Goal: Communication & Community: Answer question/provide support

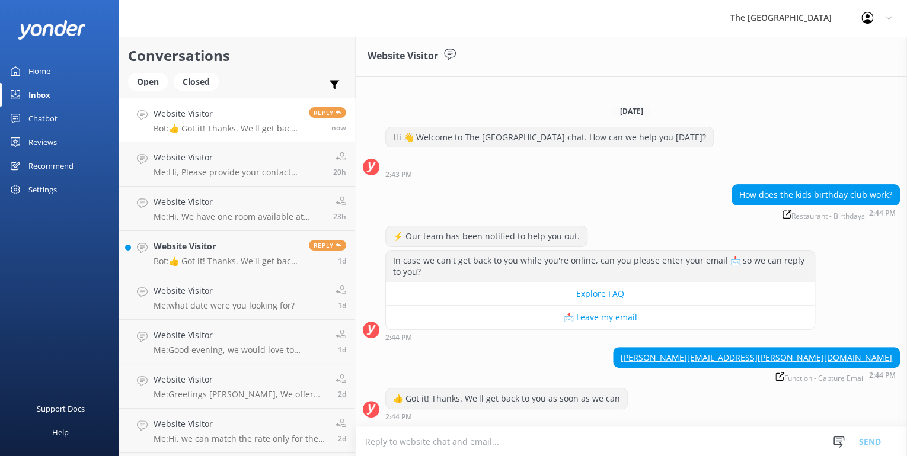
click at [552, 434] on textarea at bounding box center [631, 441] width 551 height 29
click at [385, 442] on textarea at bounding box center [631, 441] width 551 height 29
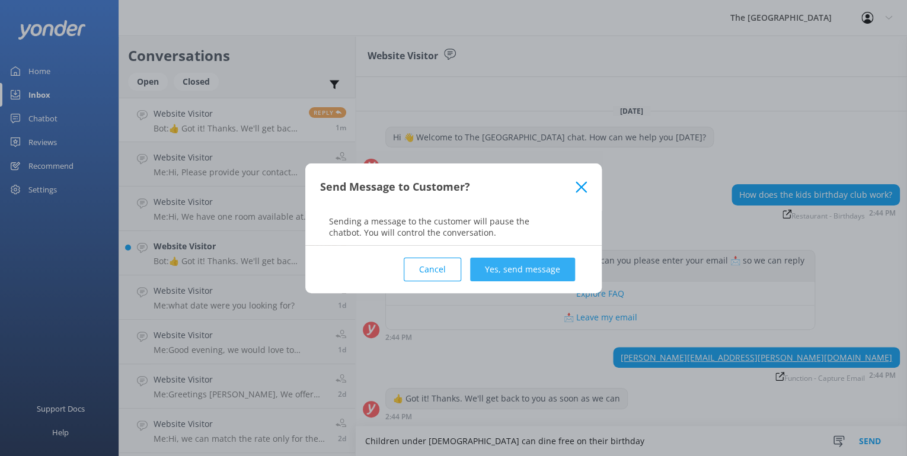
type textarea "Children under [DEMOGRAPHIC_DATA] can dine free on their birthday"
click at [532, 258] on button "Yes, send message" at bounding box center [522, 270] width 105 height 24
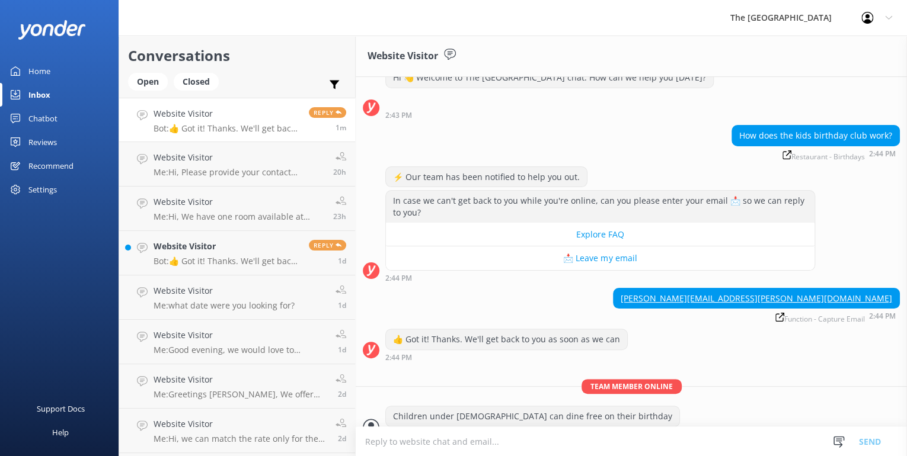
scroll to position [56, 0]
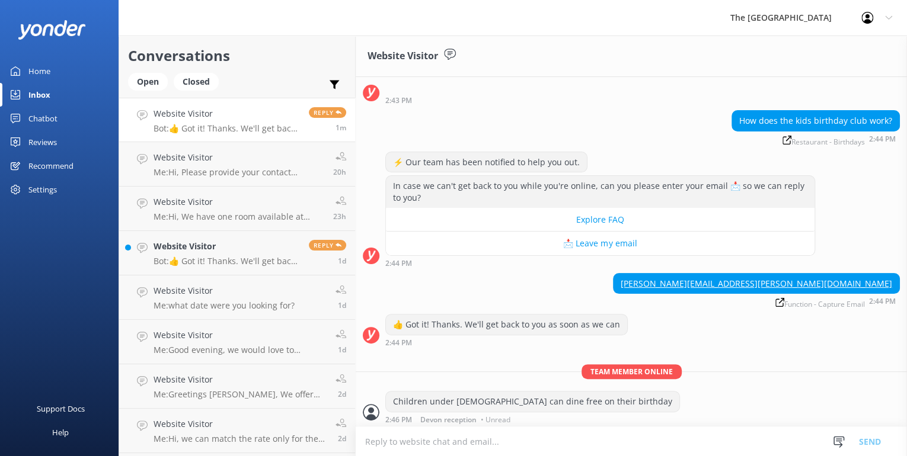
click at [444, 442] on textarea at bounding box center [631, 441] width 551 height 29
type textarea "Y"
